Goal: Task Accomplishment & Management: Manage account settings

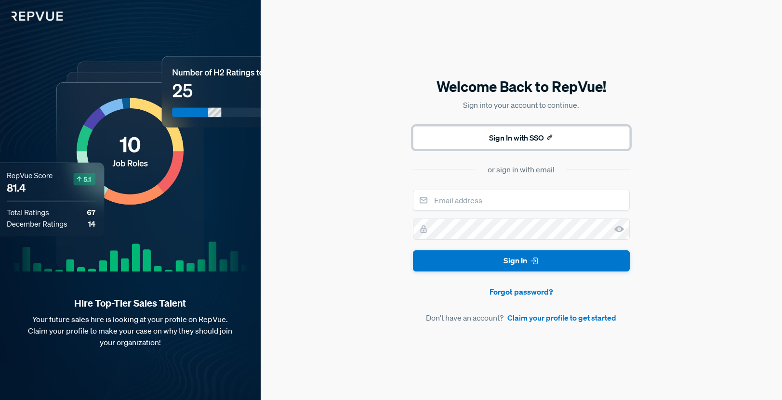
click at [524, 131] on button "Sign In with SSO" at bounding box center [521, 137] width 217 height 23
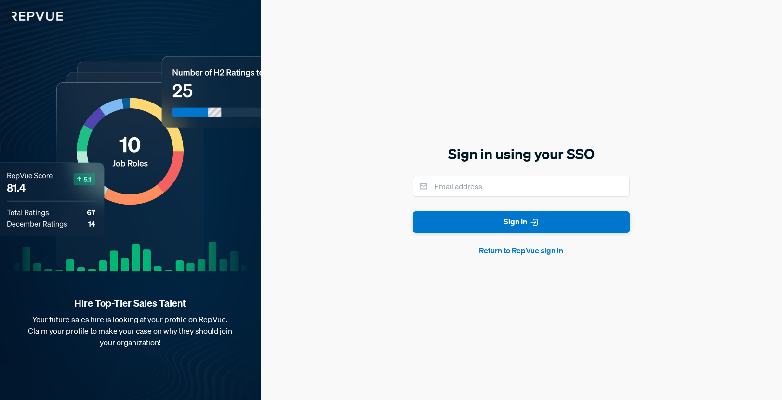
click at [509, 170] on div "Sign in using your SSO Sign In Return to RepVue sign in" at bounding box center [521, 200] width 217 height 112
click at [507, 176] on input "email" at bounding box center [521, 186] width 217 height 21
click at [512, 191] on input "email" at bounding box center [521, 186] width 217 height 21
type input "[PERSON_NAME][EMAIL_ADDRESS][DOMAIN_NAME]"
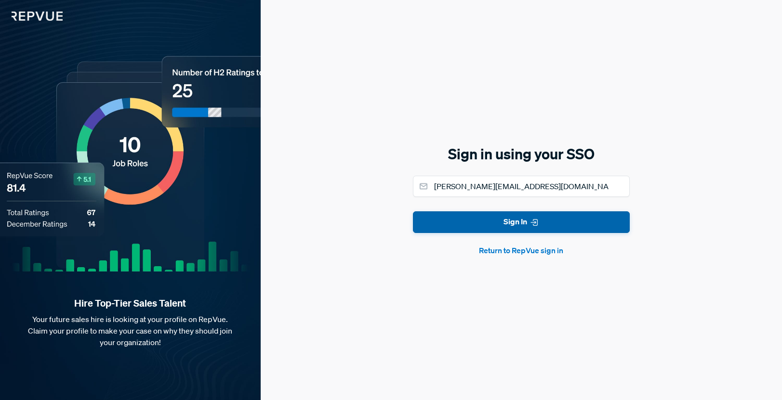
click at [516, 219] on button "Sign In" at bounding box center [521, 222] width 217 height 22
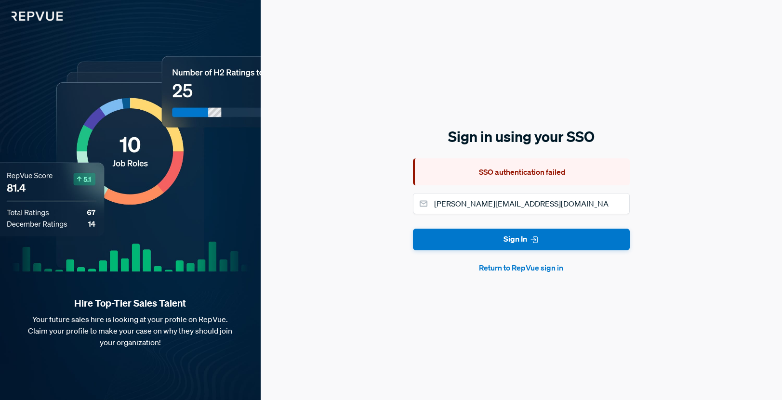
click at [524, 271] on button "Return to RepVue sign in" at bounding box center [521, 268] width 217 height 12
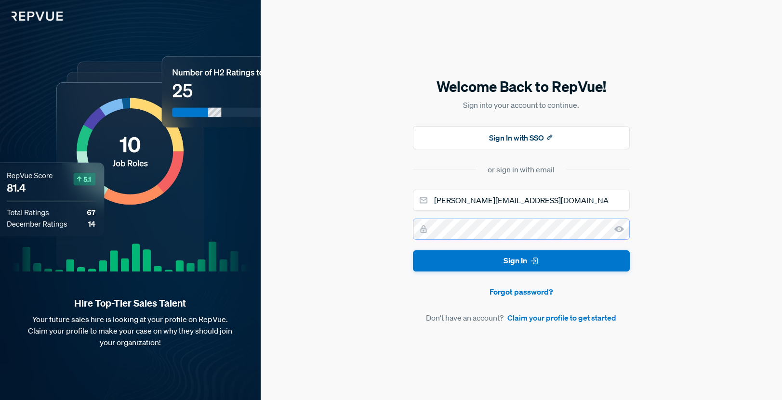
click at [413, 250] on button "Sign In" at bounding box center [521, 261] width 217 height 22
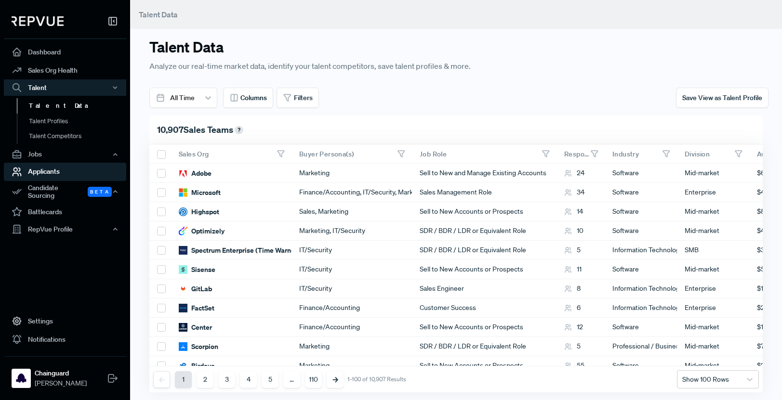
click at [58, 176] on link "Applicants" at bounding box center [65, 172] width 122 height 18
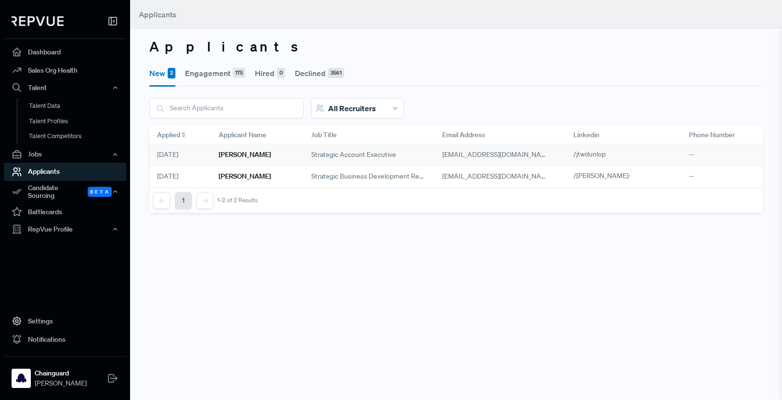
click at [223, 158] on h6 "[PERSON_NAME]" at bounding box center [245, 155] width 52 height 8
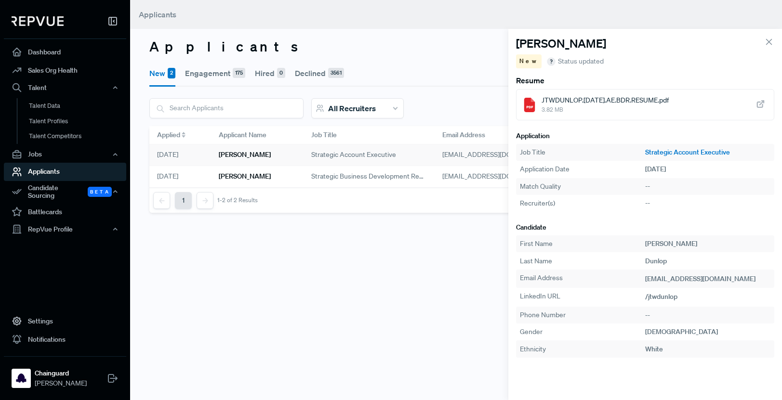
click at [592, 105] on span "JTWDUNLOP.[DATE].AE.BDR.RESUME.pdf" at bounding box center [604, 100] width 127 height 10
click at [329, 317] on div "Applicants New 2 Engagement 175 Hired 0 Declined 3561 All Recruiters [PERSON_NA…" at bounding box center [456, 200] width 652 height 400
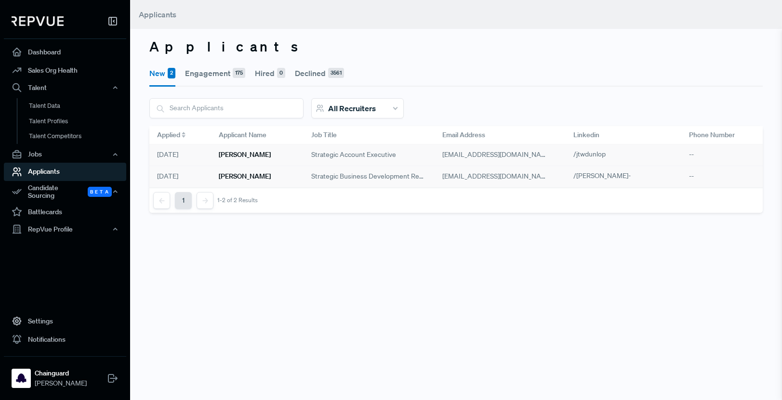
click at [258, 170] on div "[PERSON_NAME]" at bounding box center [257, 177] width 92 height 22
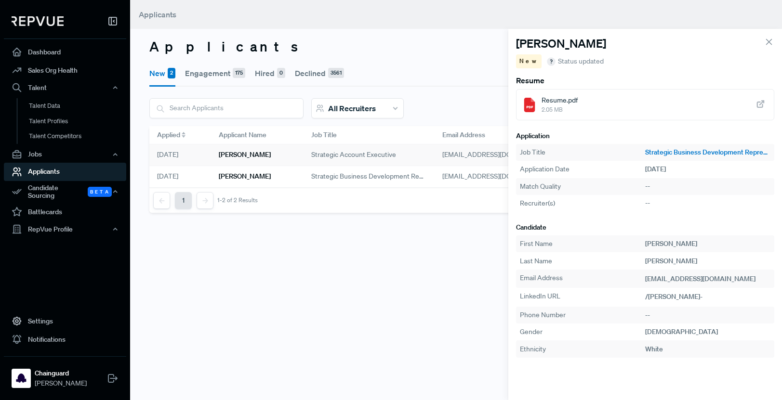
click at [357, 312] on div "Applicants New 2 Engagement 175 Hired 0 Declined 3561 All Recruiters [PERSON_NA…" at bounding box center [456, 200] width 652 height 400
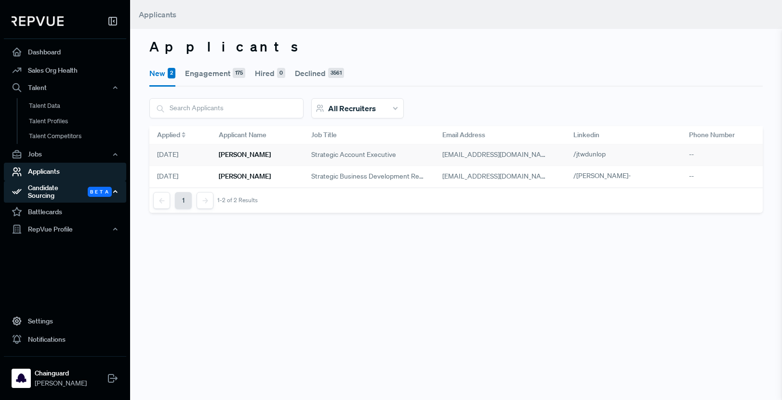
click at [107, 196] on div "Candidate Sourcing Beta" at bounding box center [65, 192] width 122 height 22
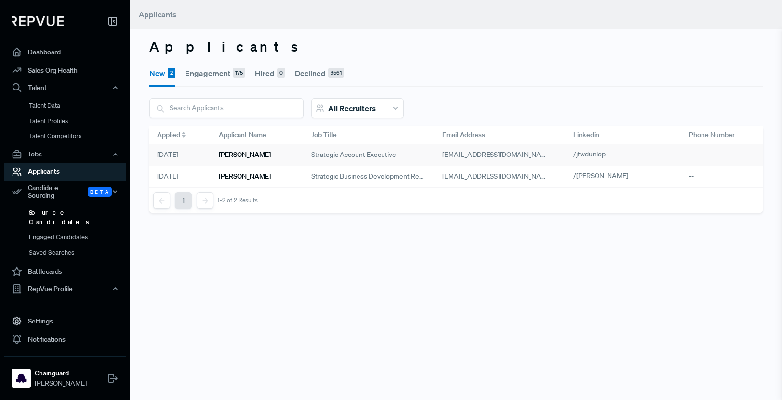
click at [82, 205] on link "Source Candidates" at bounding box center [78, 217] width 122 height 25
